Goal: Task Accomplishment & Management: Manage account settings

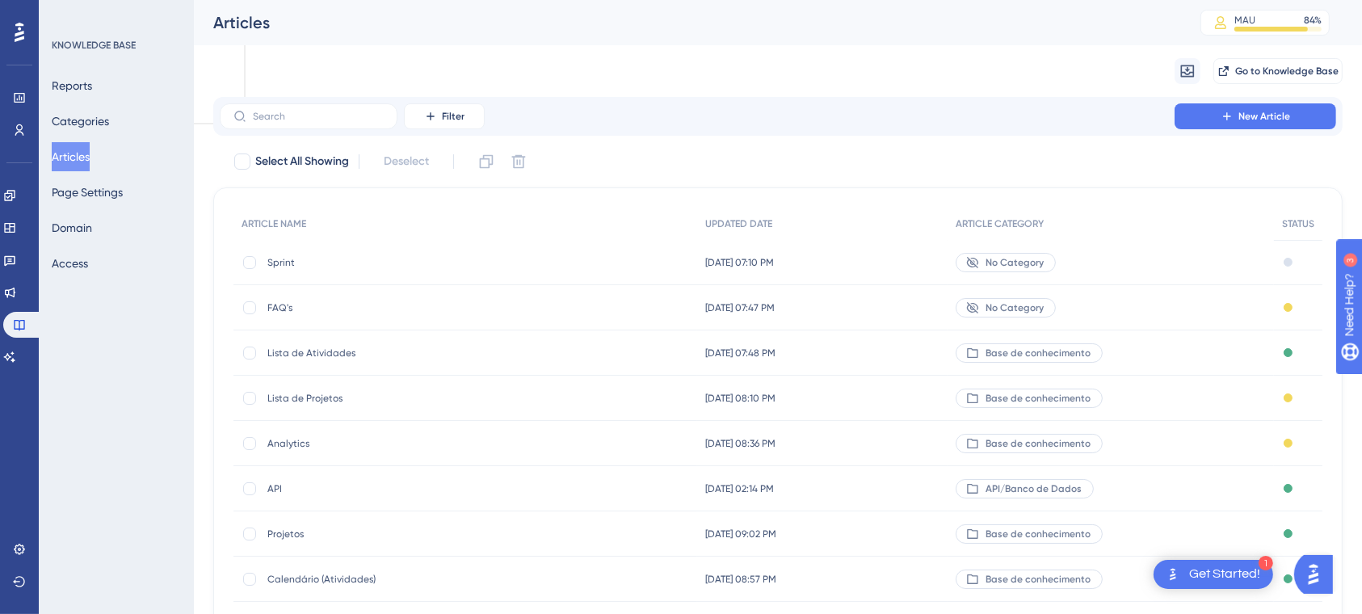
click at [284, 262] on span "Sprint" at bounding box center [396, 262] width 258 height 13
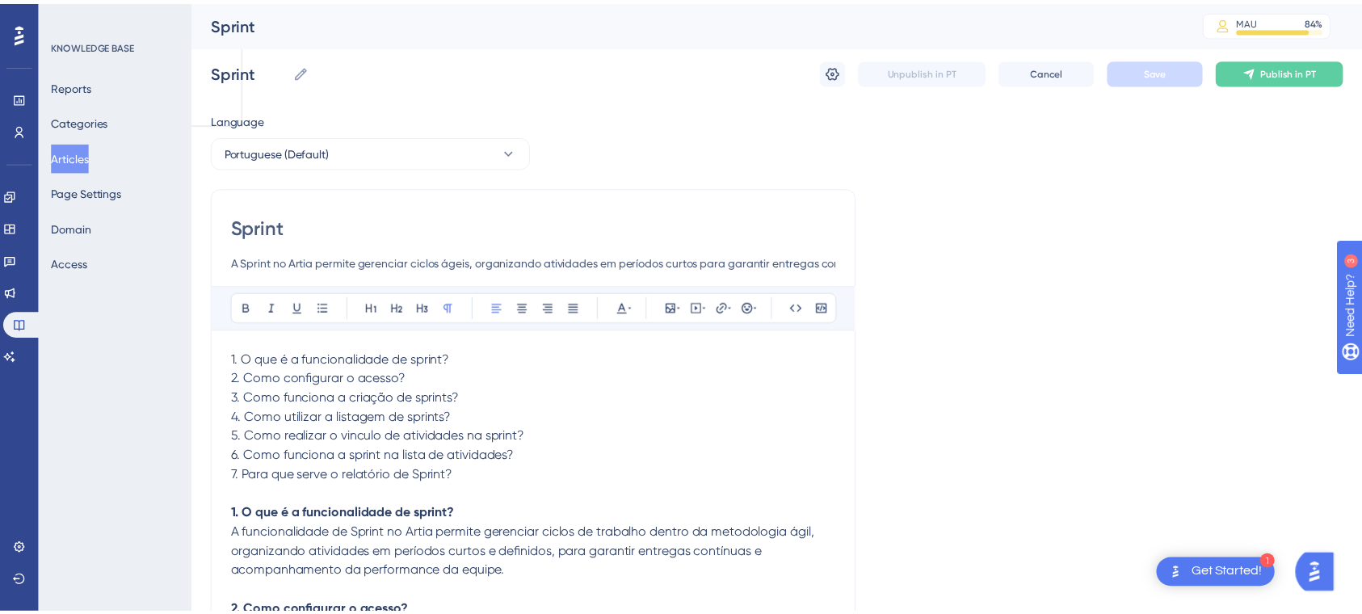
scroll to position [5336, 0]
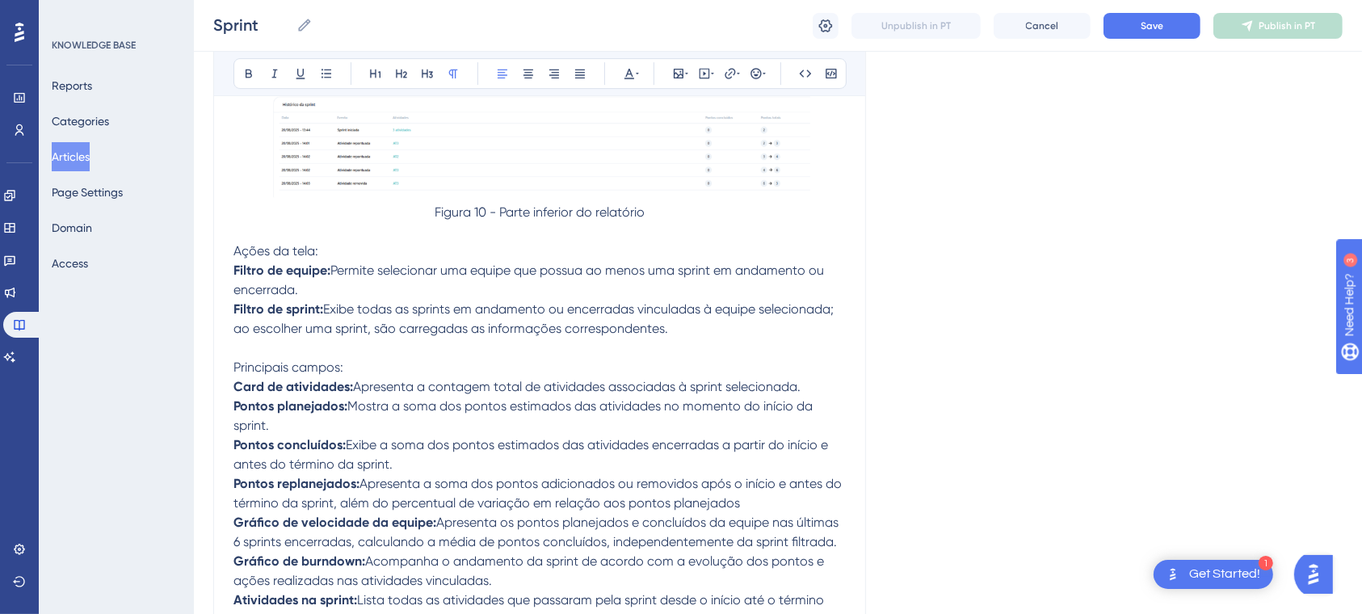
drag, startPoint x: 1372, startPoint y: 524, endPoint x: 890, endPoint y: 233, distance: 563.1
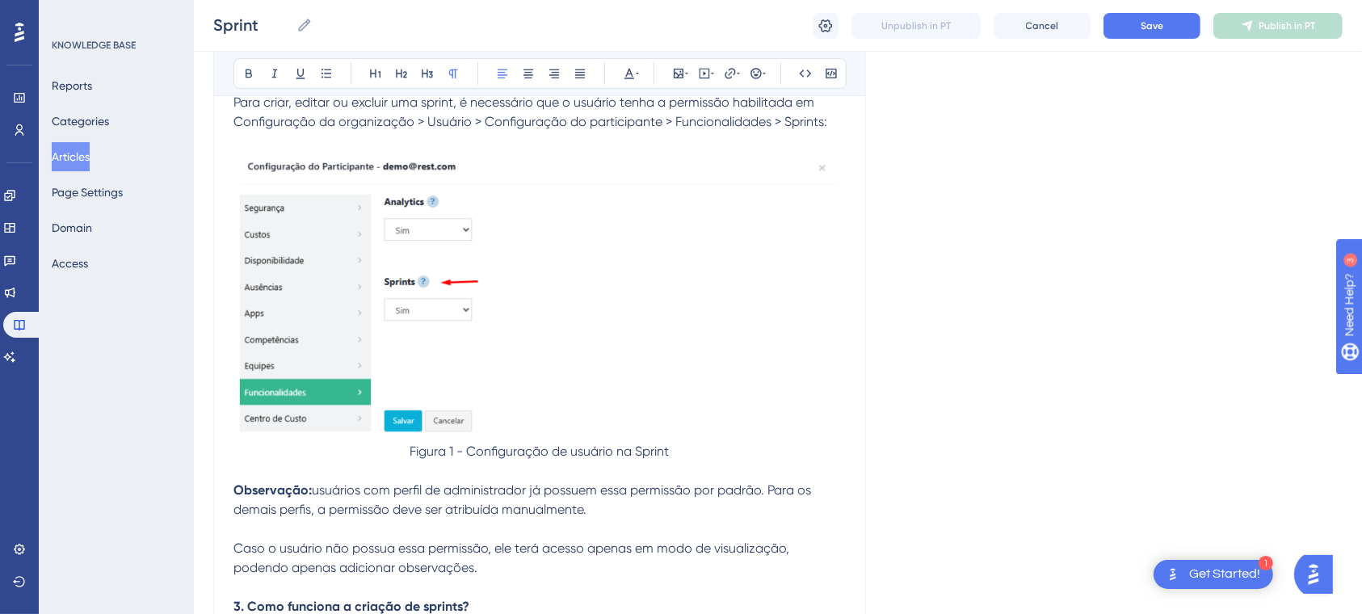
scroll to position [554, 0]
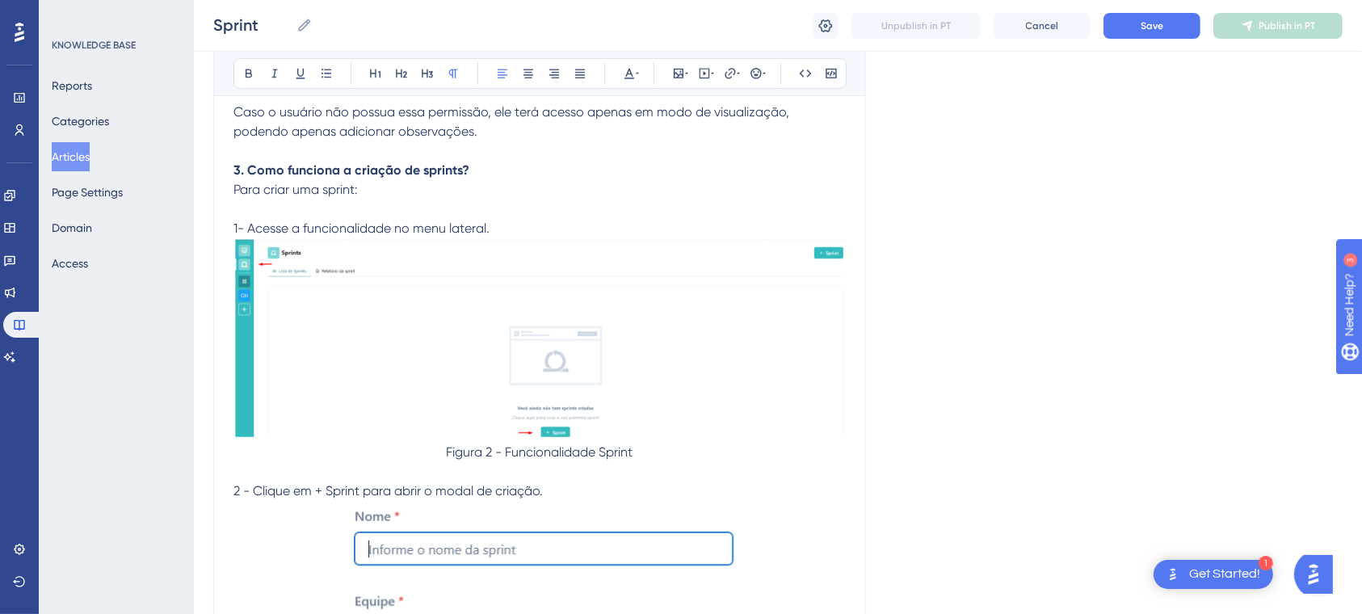
scroll to position [0, 0]
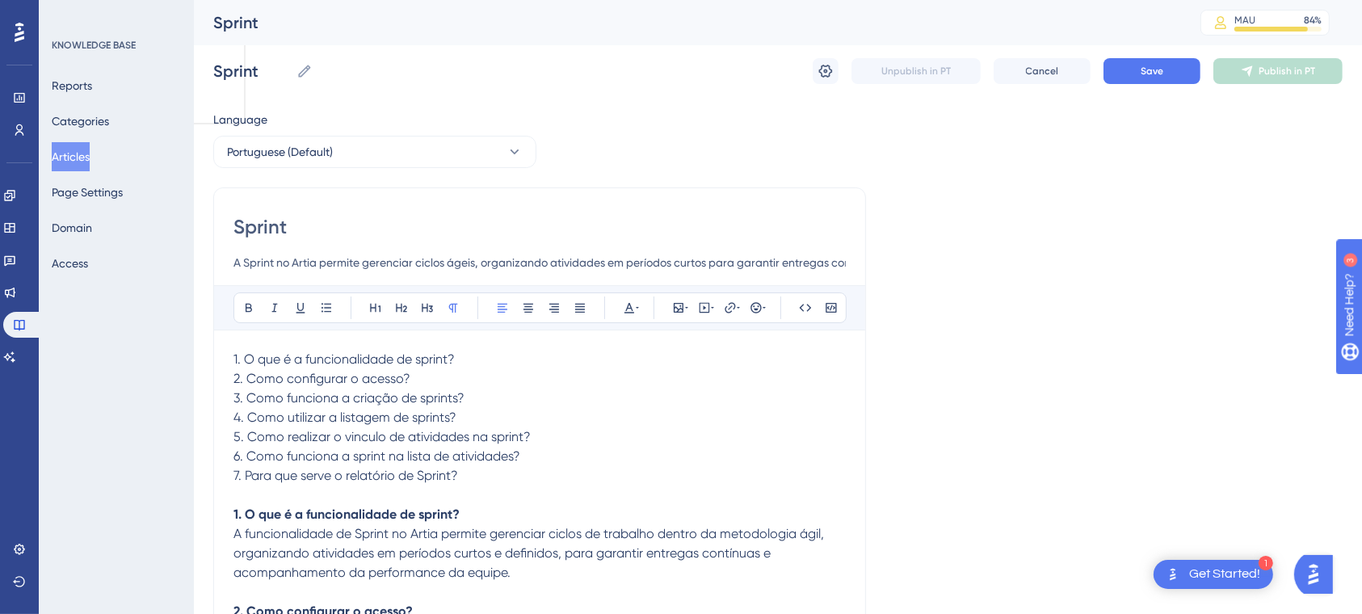
click at [89, 156] on button "Articles" at bounding box center [71, 156] width 38 height 29
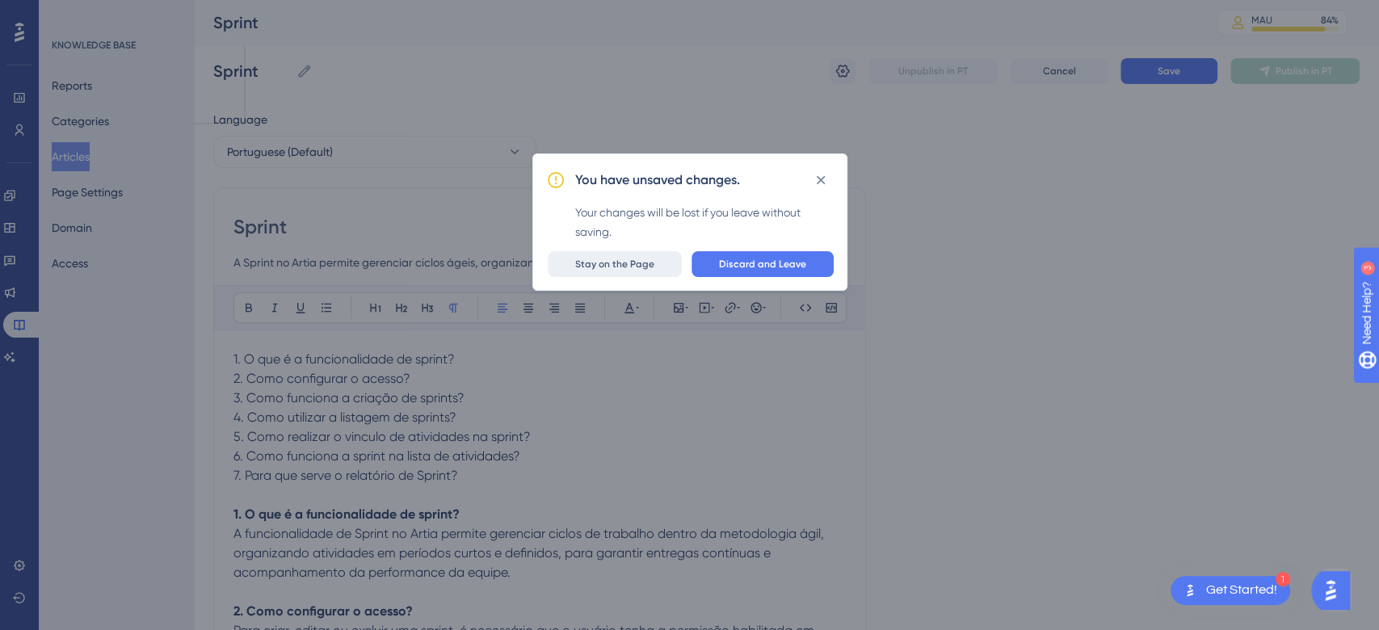
click at [624, 263] on span "Stay on the Page" at bounding box center [614, 264] width 79 height 13
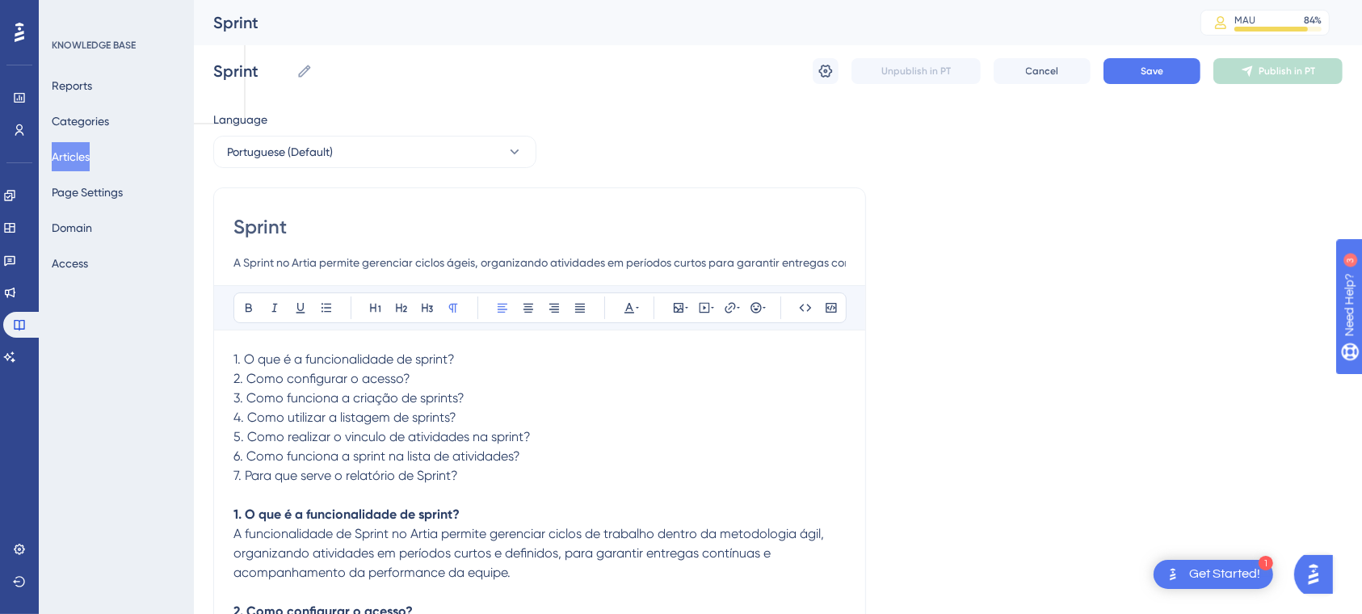
click at [1137, 86] on div "Sprint Sprint Unpublish in PT Cancel Save Publish in PT" at bounding box center [777, 71] width 1129 height 52
click at [1137, 74] on button "Save" at bounding box center [1151, 71] width 97 height 26
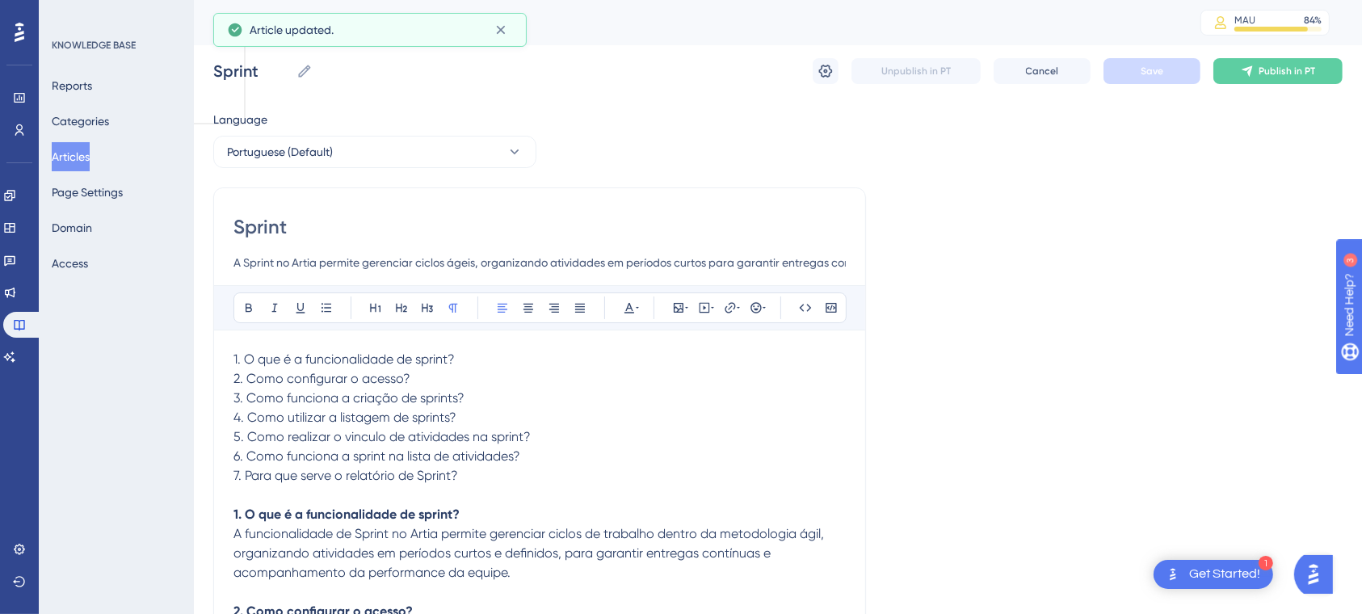
click at [86, 159] on button "Articles" at bounding box center [71, 156] width 38 height 29
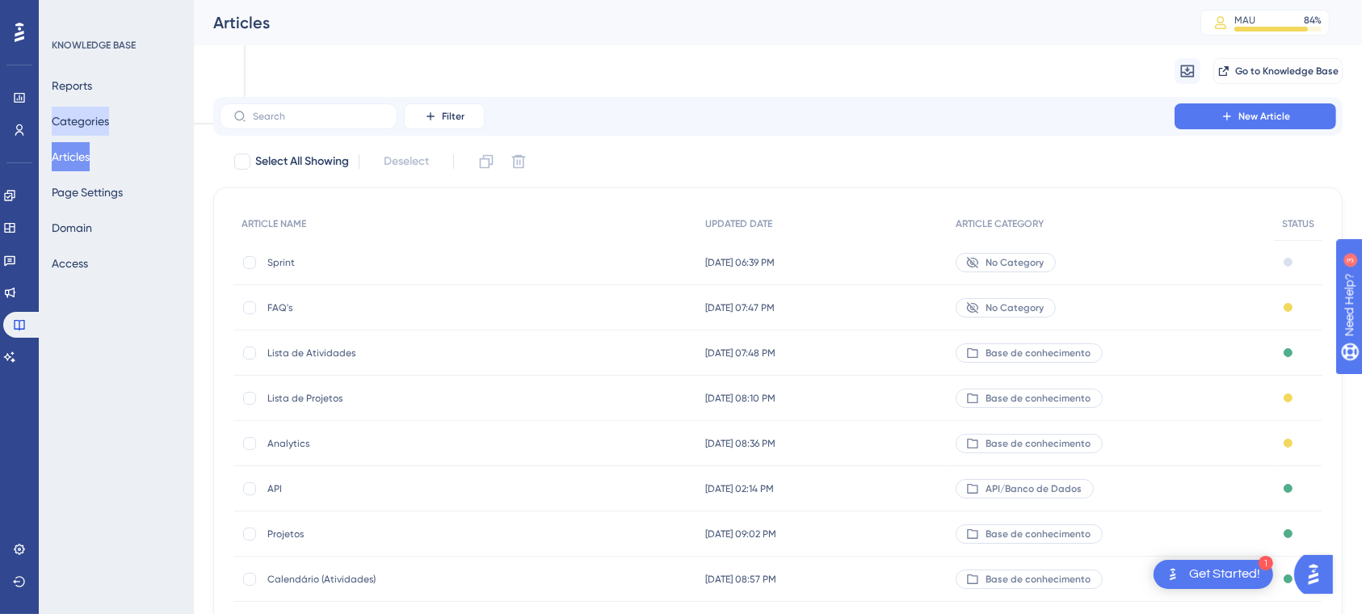
click at [107, 114] on button "Categories" at bounding box center [80, 121] width 57 height 29
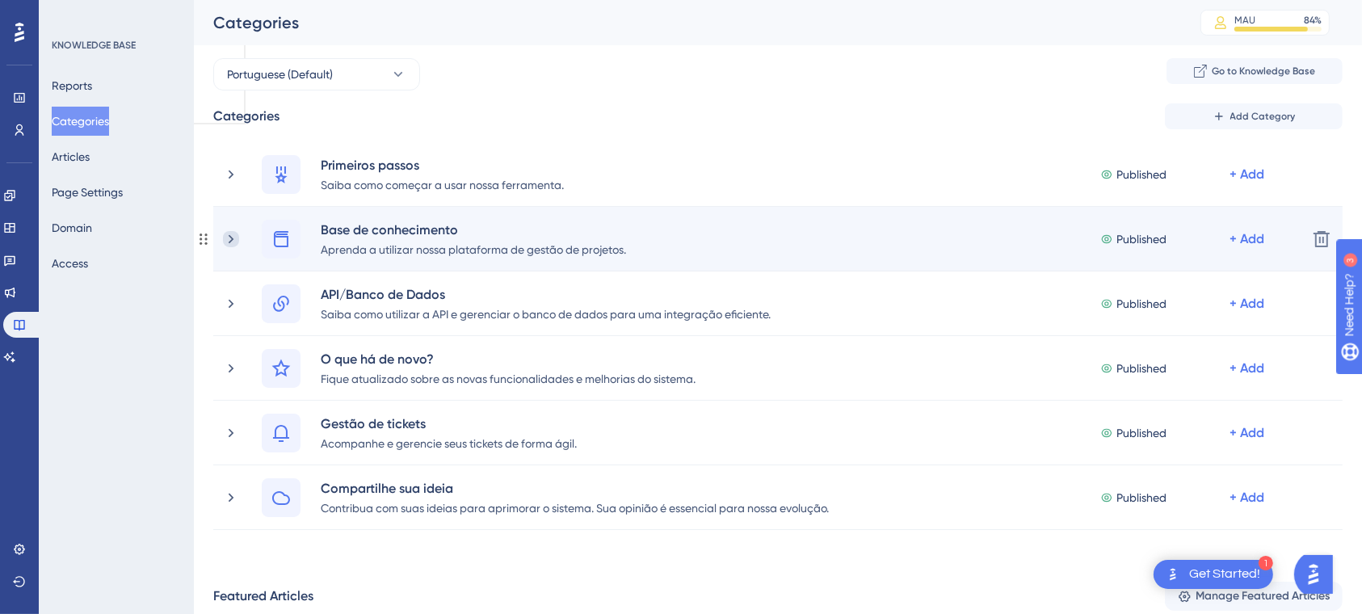
click at [226, 240] on icon at bounding box center [231, 239] width 16 height 16
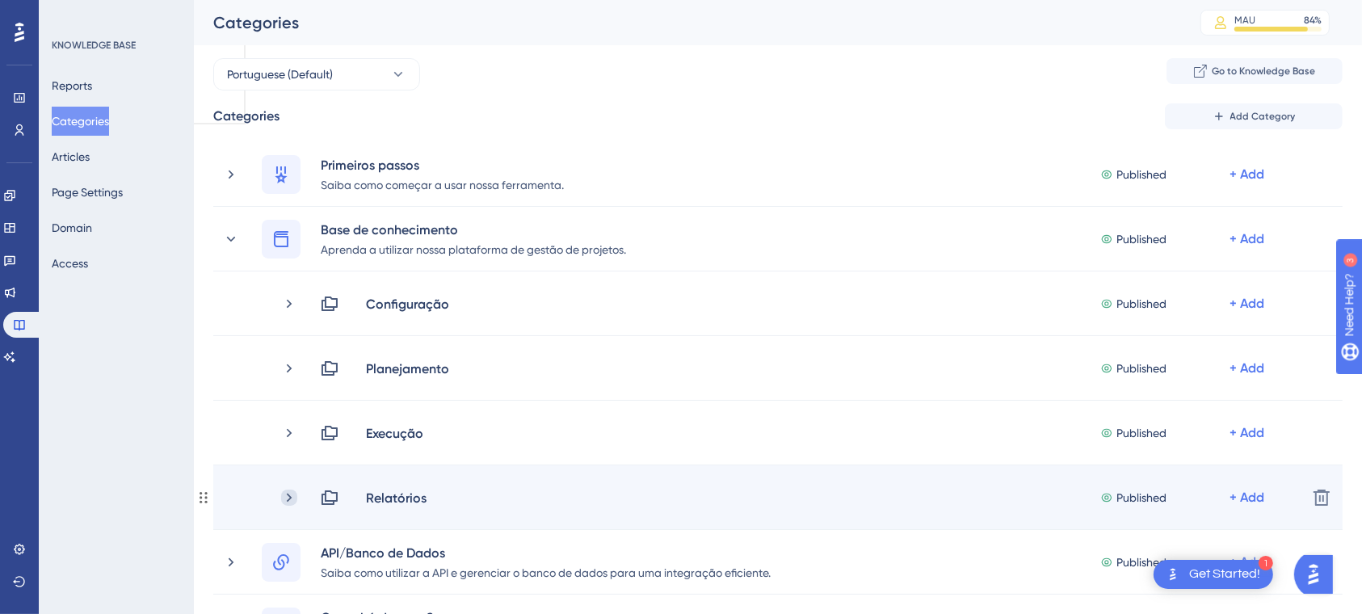
click at [286, 497] on icon at bounding box center [289, 497] width 16 height 16
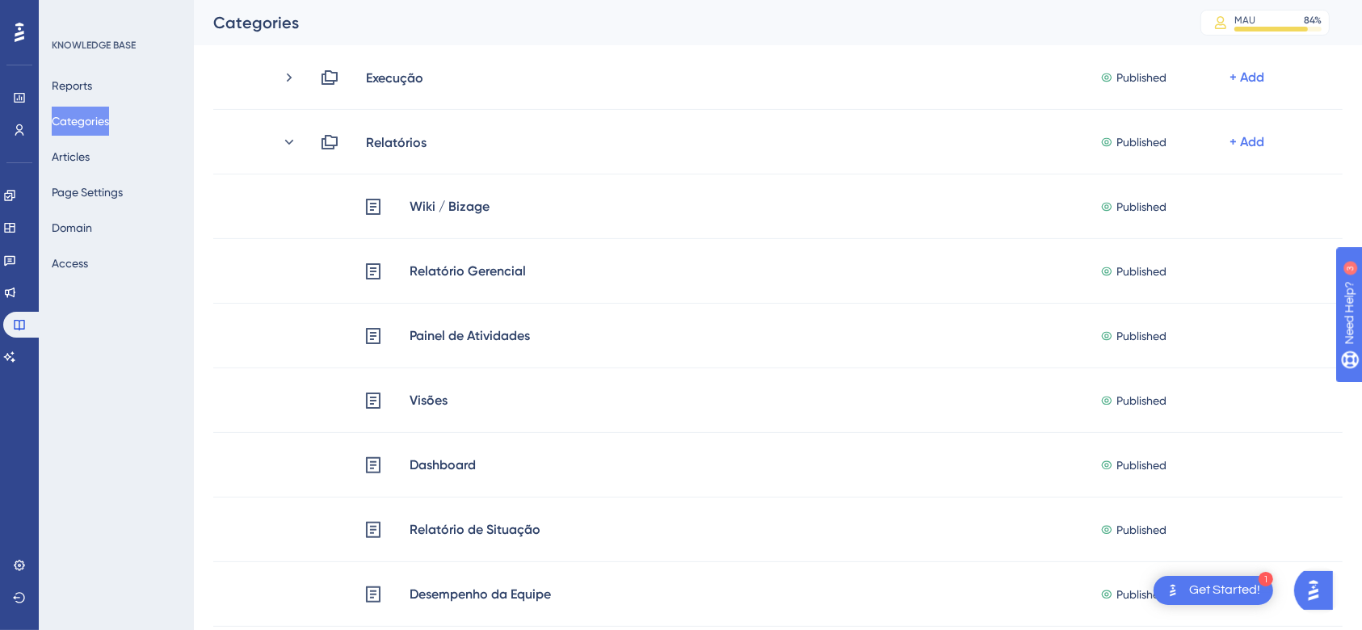
scroll to position [400, 0]
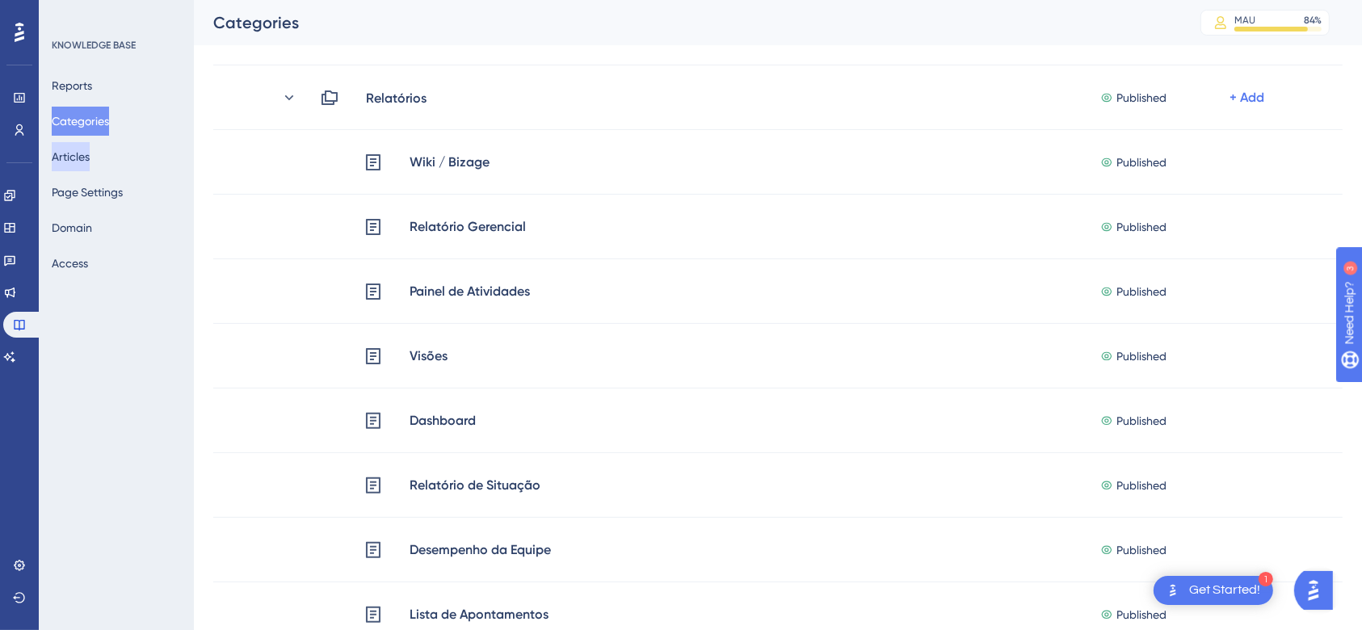
click at [83, 165] on button "Articles" at bounding box center [71, 156] width 38 height 29
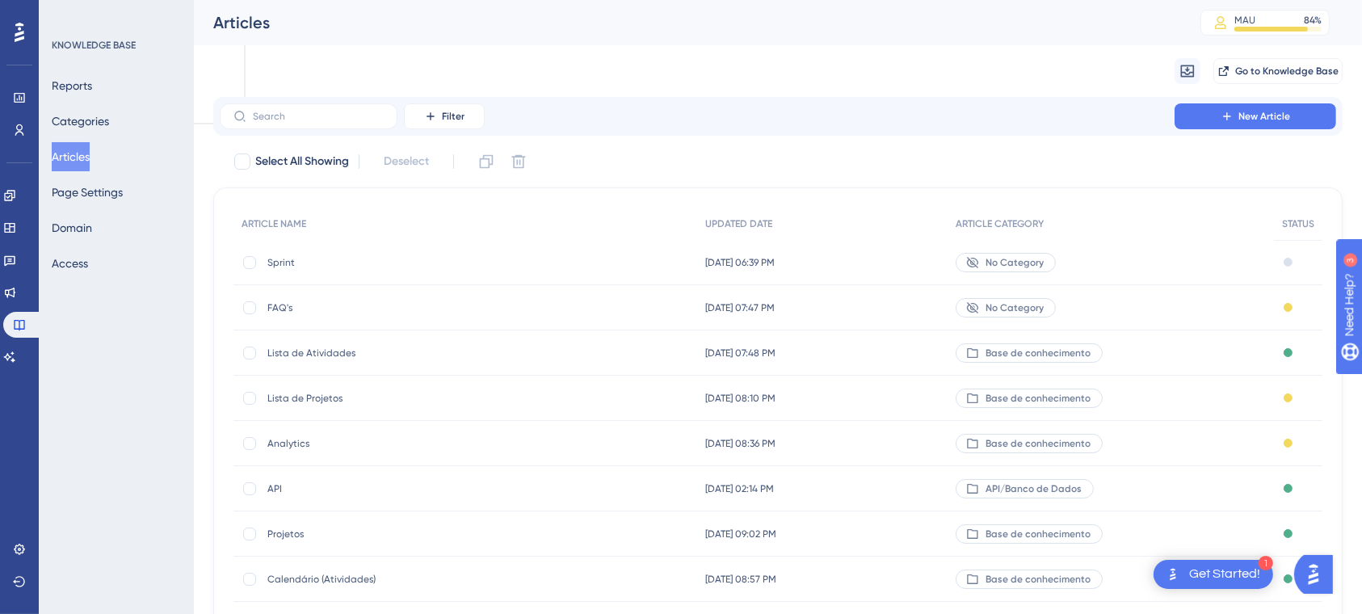
click at [289, 263] on span "Sprint" at bounding box center [396, 262] width 258 height 13
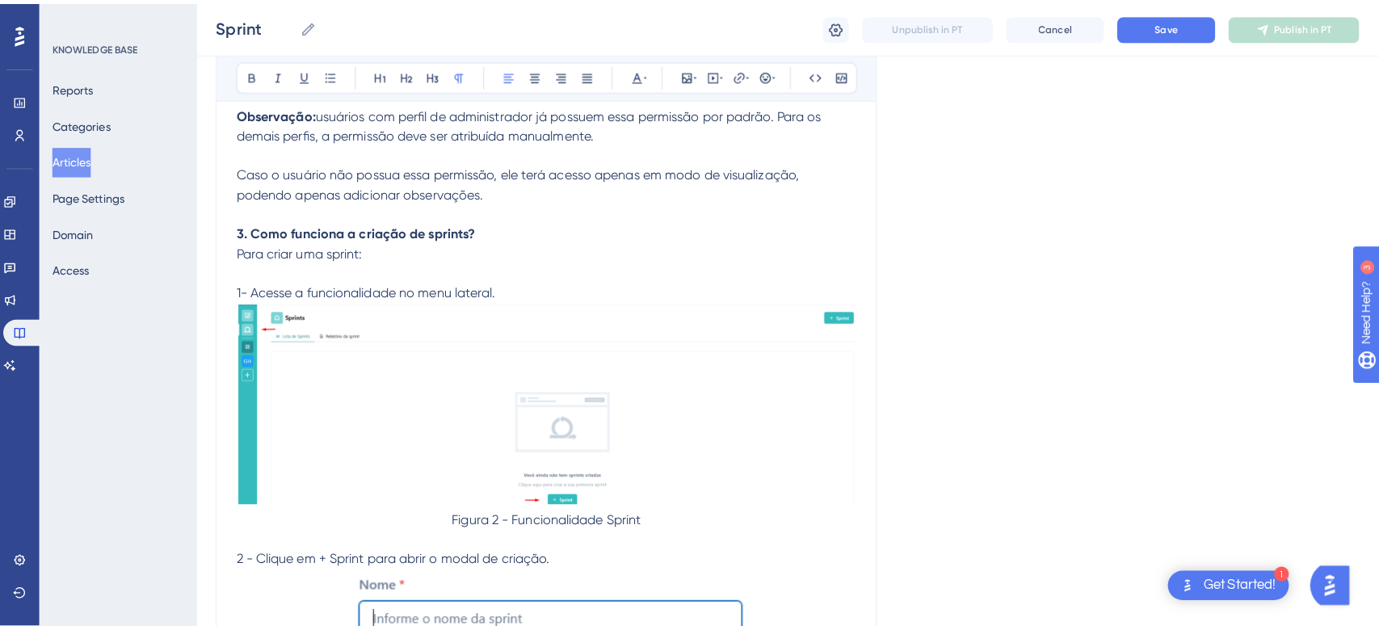
scroll to position [149, 0]
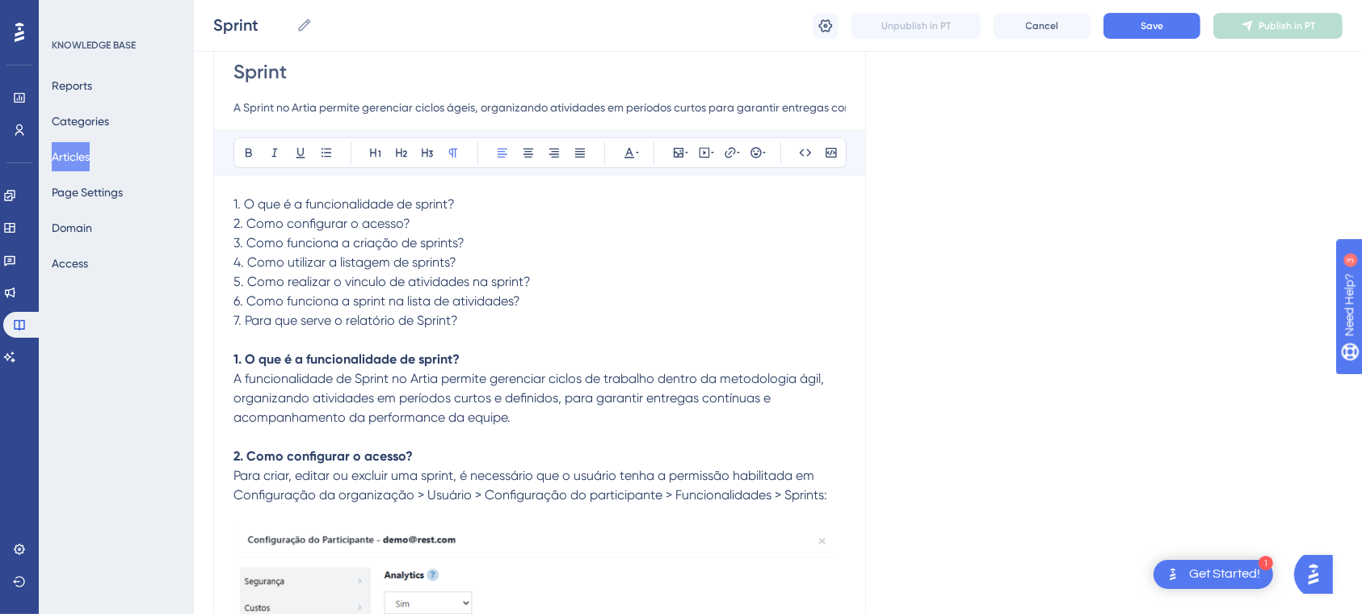
click at [65, 158] on button "Articles" at bounding box center [71, 156] width 38 height 29
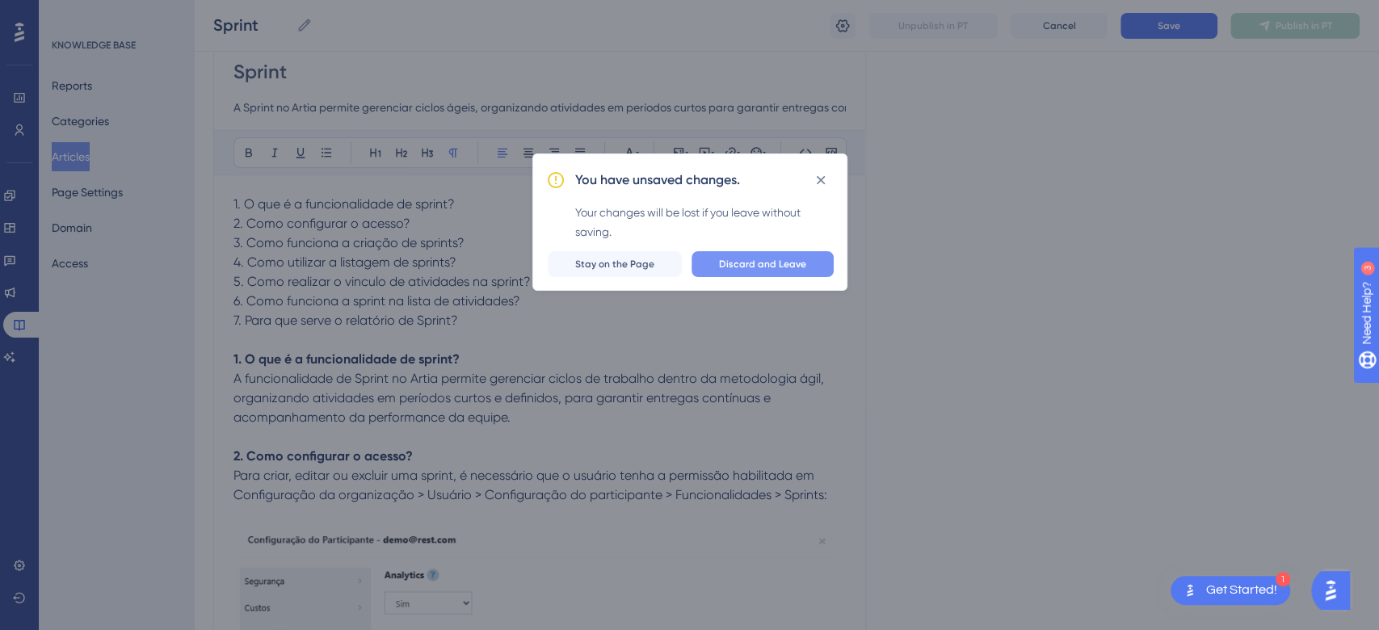
click at [753, 265] on span "Discard and Leave" at bounding box center [762, 264] width 87 height 13
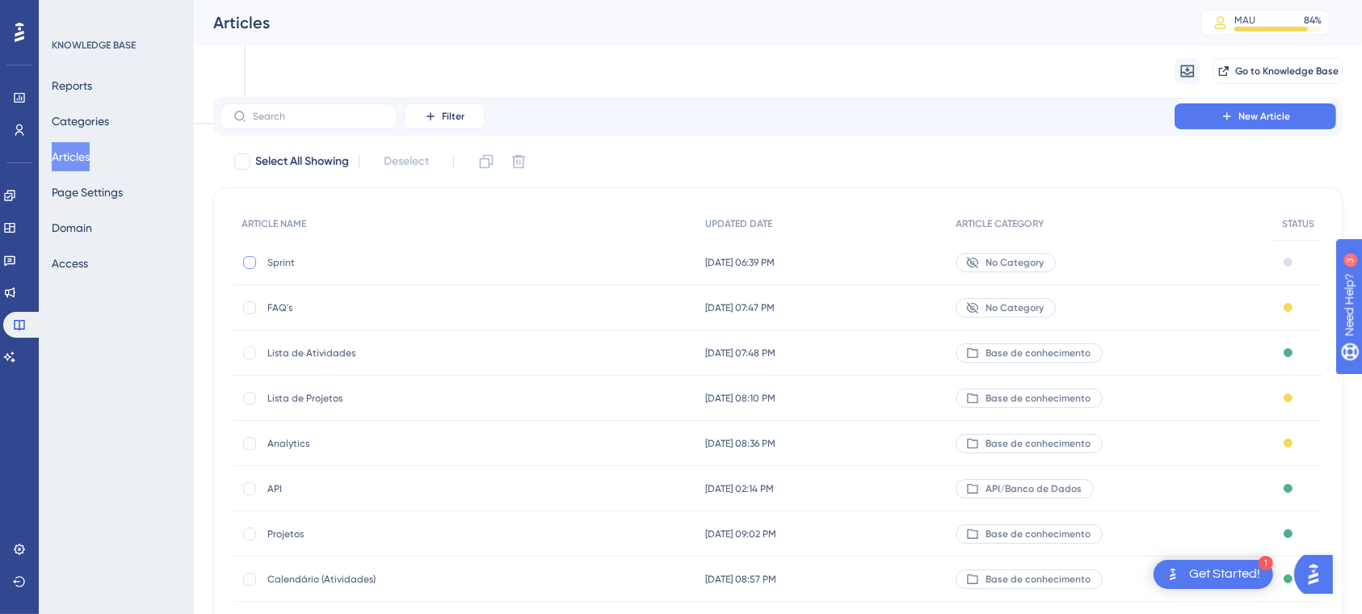
click at [247, 263] on div at bounding box center [249, 262] width 13 height 13
checkbox input "true"
click at [1007, 268] on div "No Category" at bounding box center [1006, 262] width 100 height 19
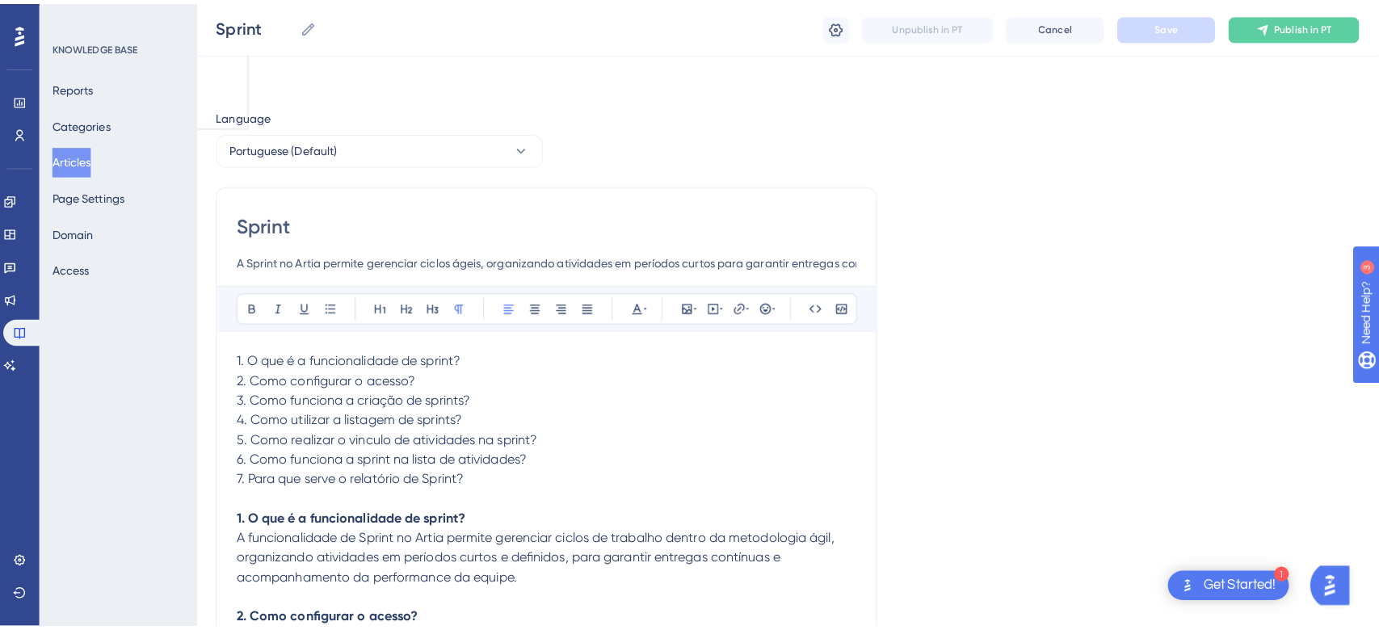
scroll to position [5336, 0]
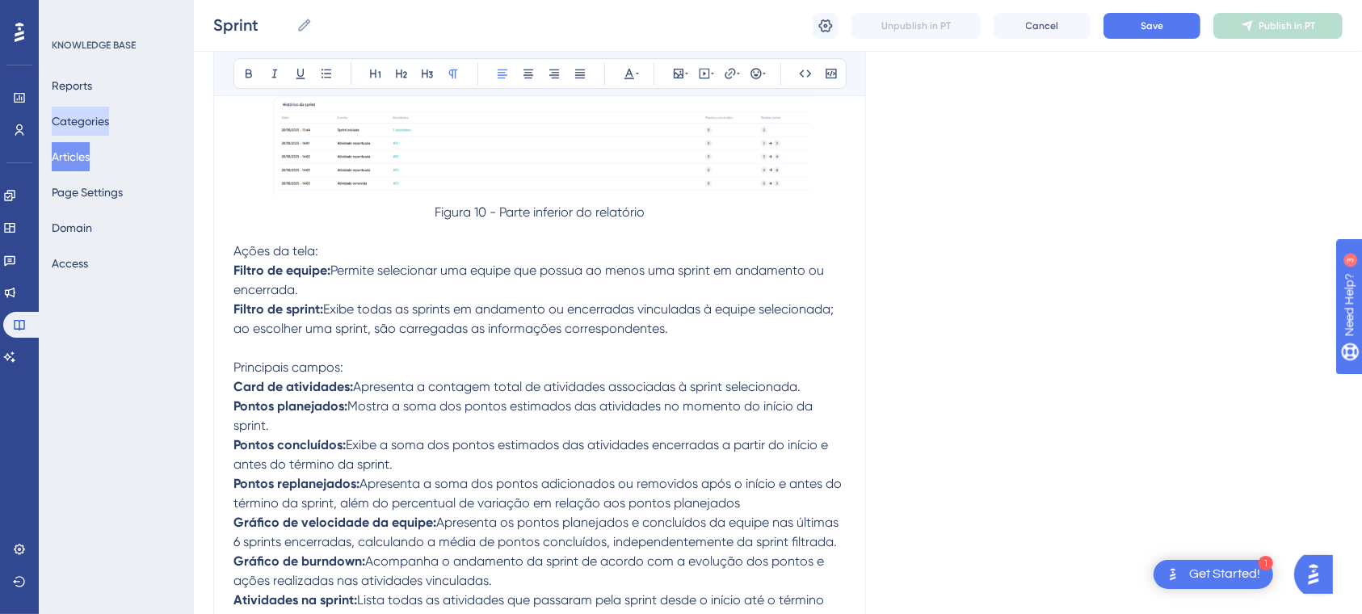
click at [99, 118] on button "Categories" at bounding box center [80, 121] width 57 height 29
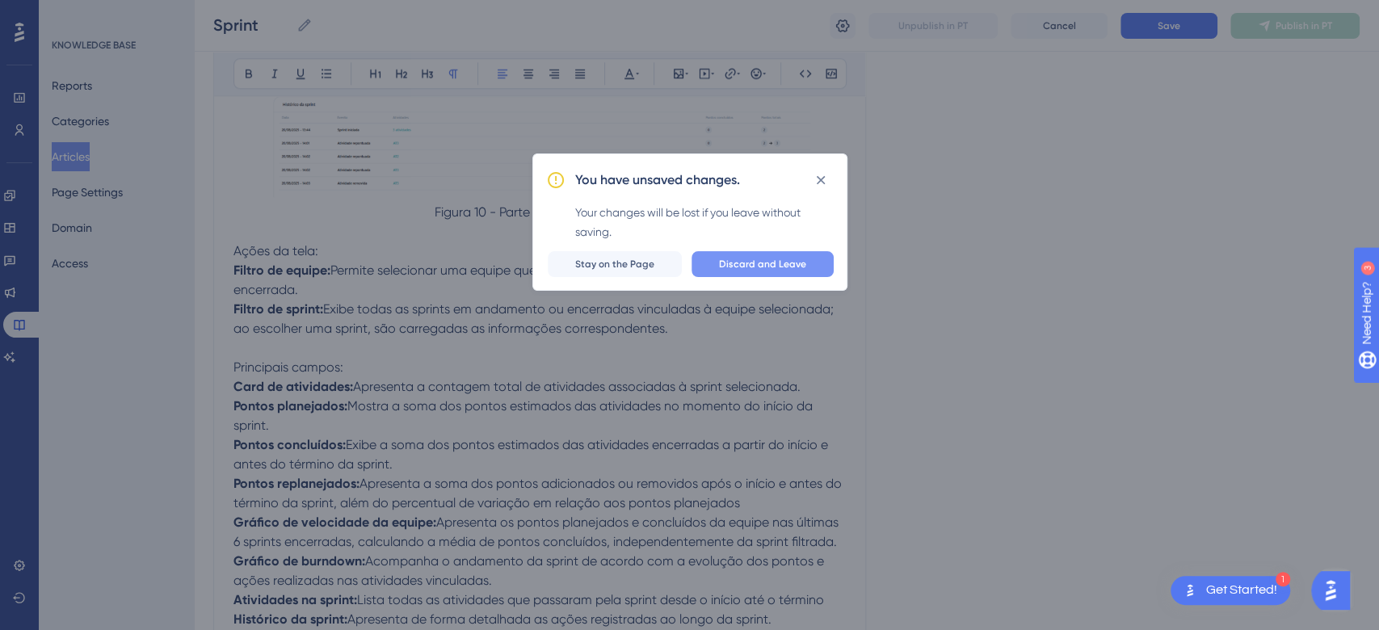
click at [758, 259] on span "Discard and Leave" at bounding box center [762, 264] width 87 height 13
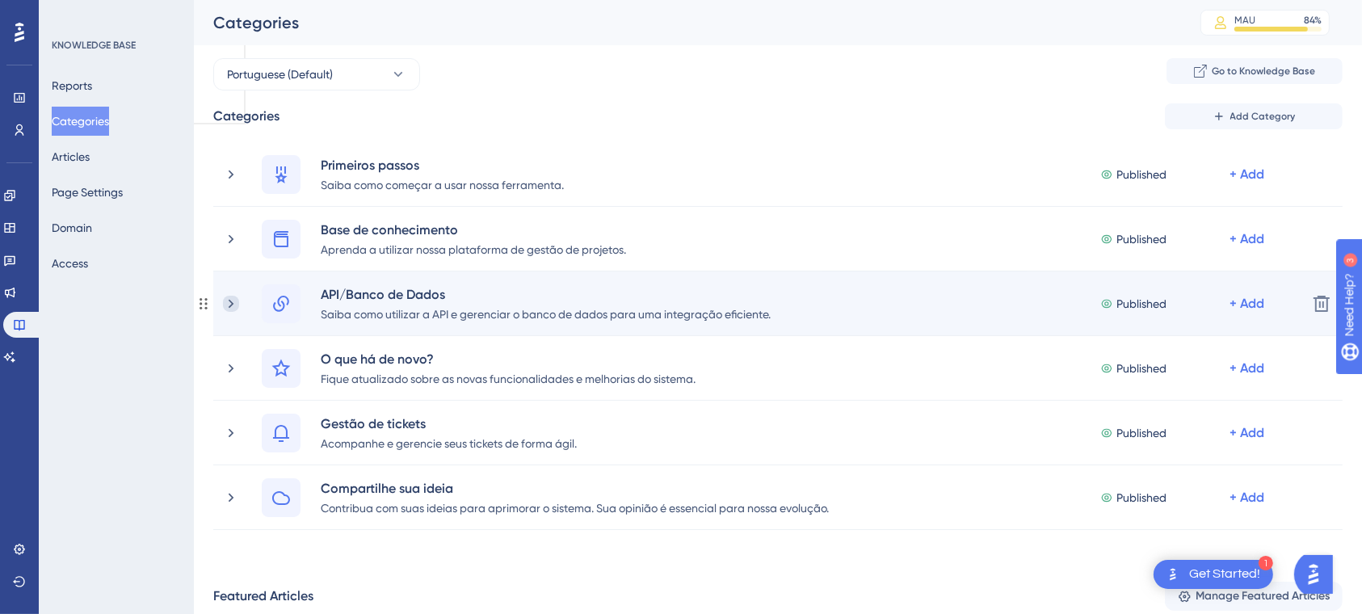
click at [229, 302] on icon at bounding box center [231, 304] width 16 height 16
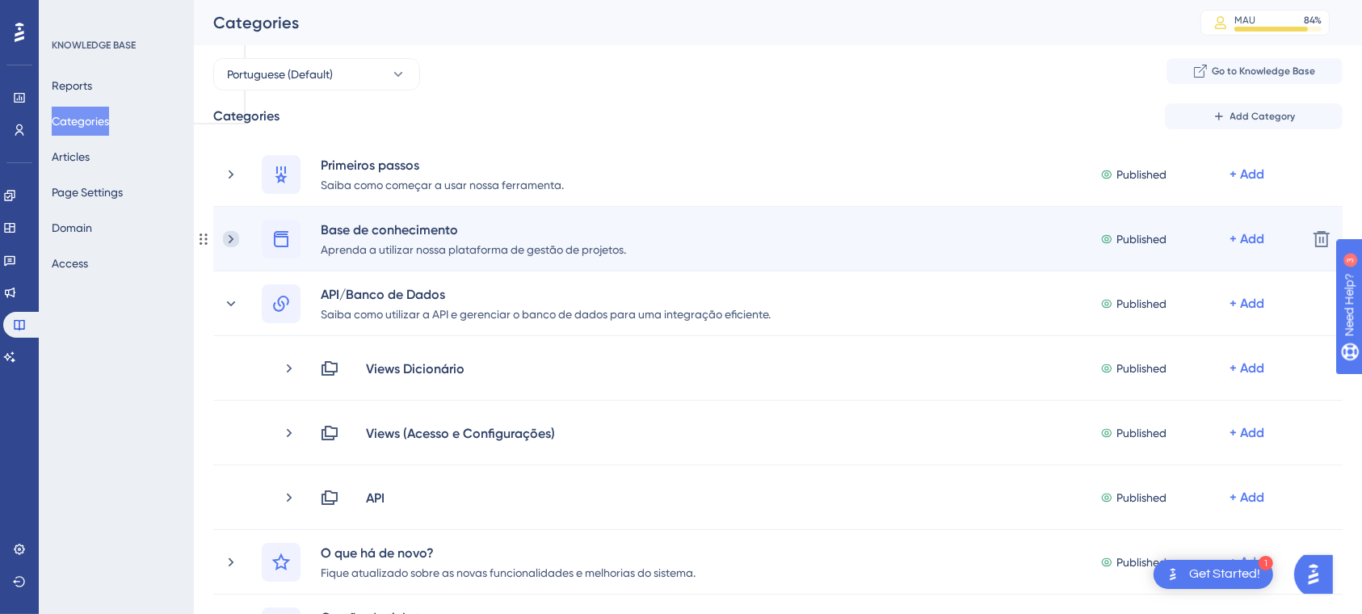
click at [233, 234] on icon at bounding box center [231, 239] width 16 height 16
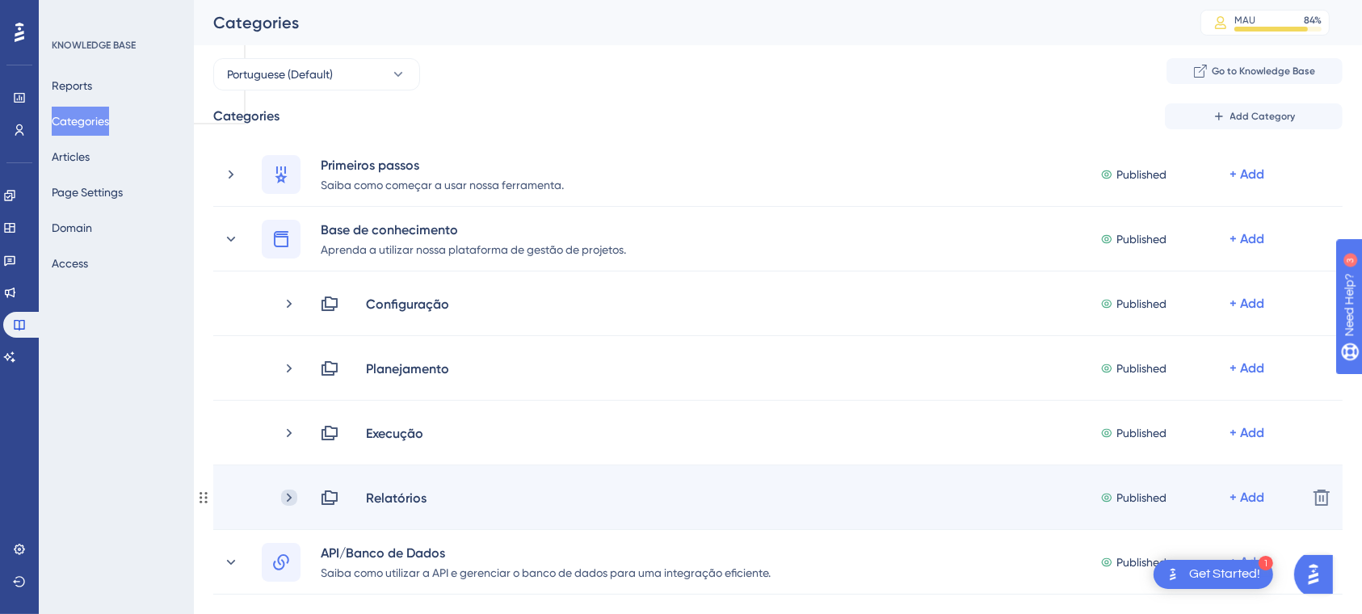
click at [287, 494] on icon at bounding box center [289, 497] width 5 height 9
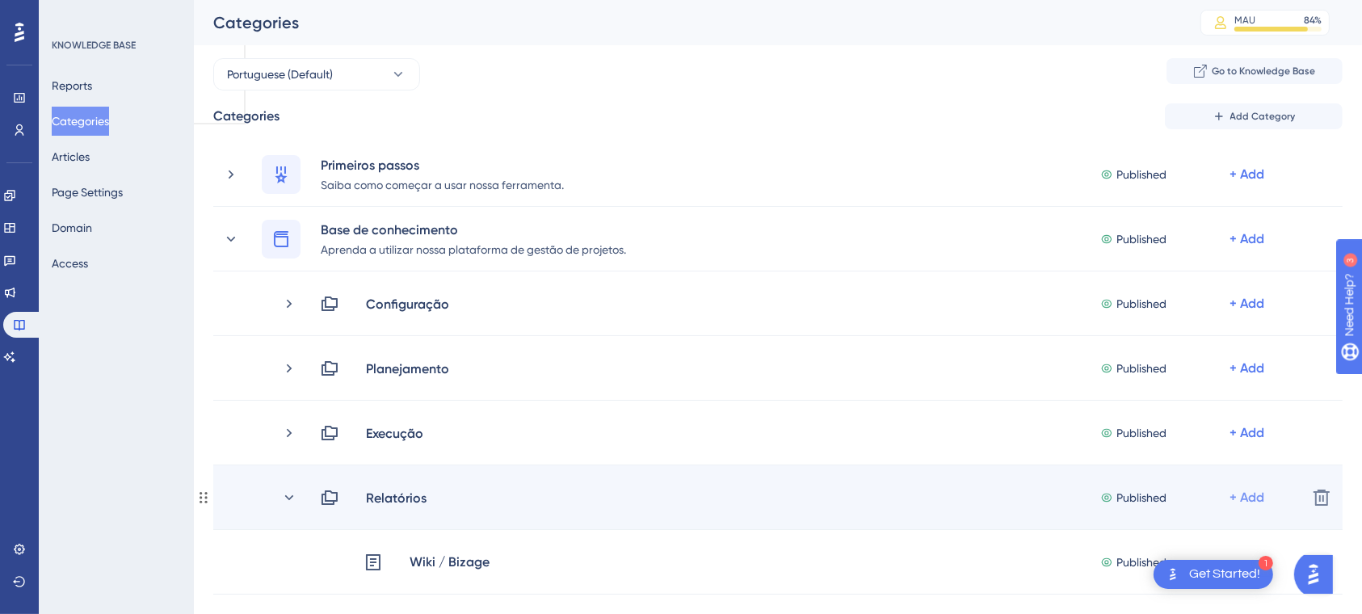
click at [1245, 313] on div "+ Add" at bounding box center [1246, 303] width 35 height 19
click at [1137, 548] on span "Add Articles" at bounding box center [1157, 540] width 62 height 19
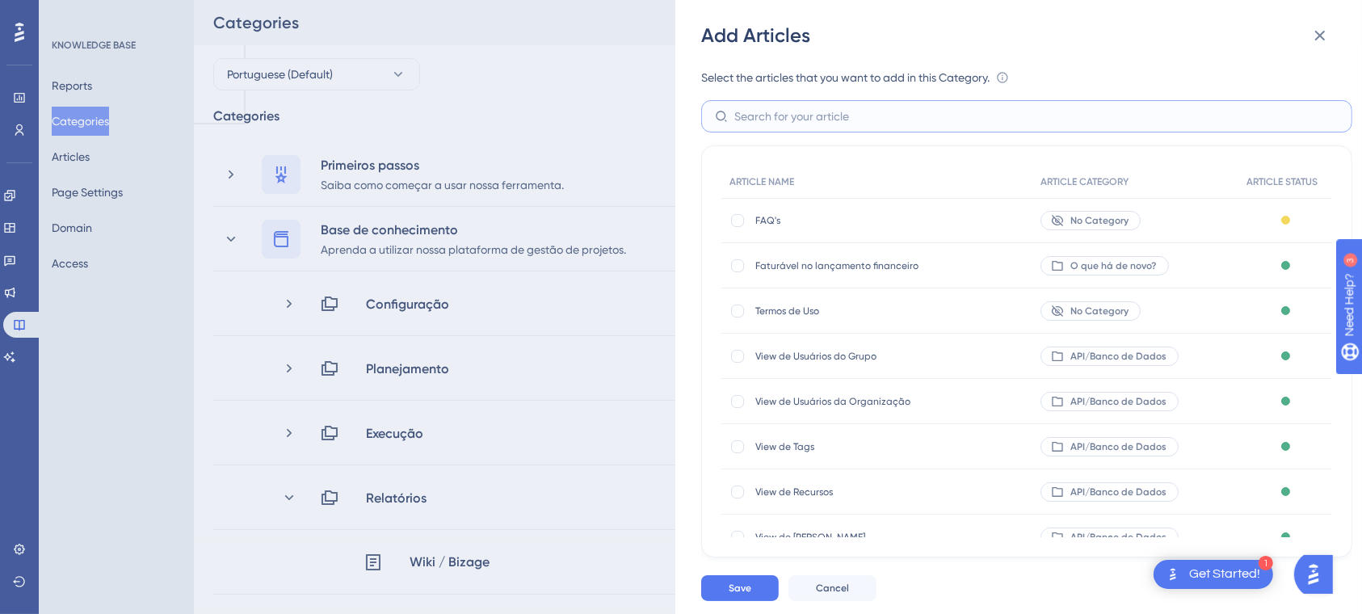
click at [786, 120] on input "text" at bounding box center [1036, 116] width 604 height 18
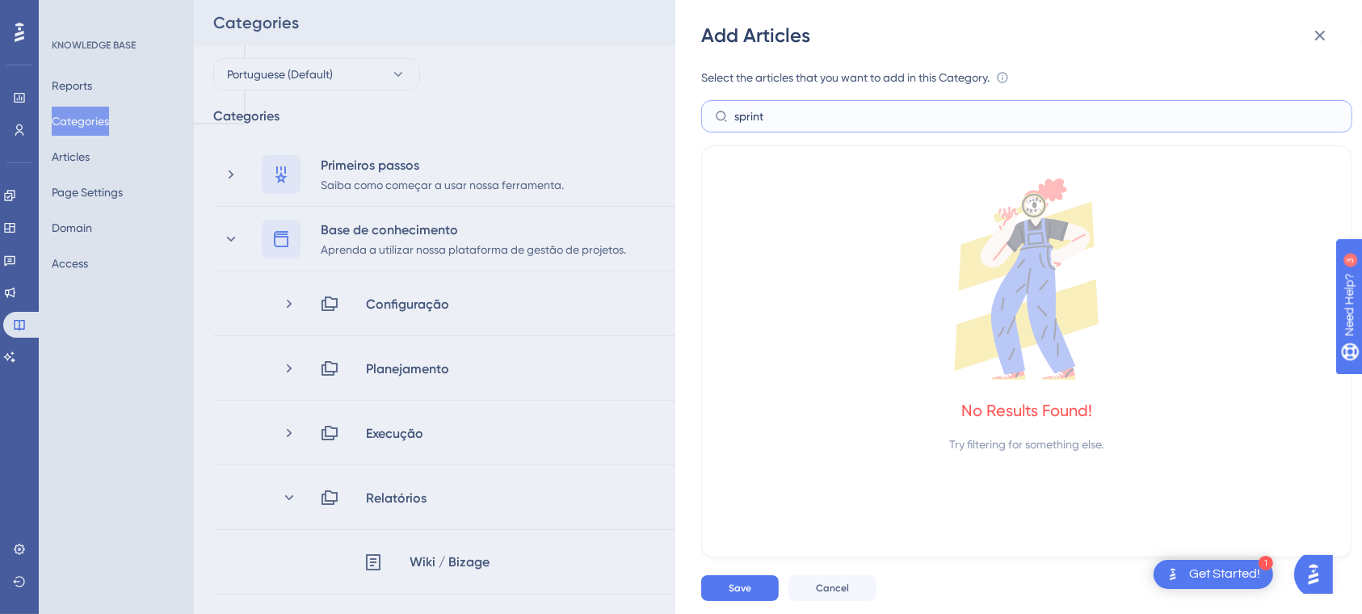
type input "sprint"
